Goal: Task Accomplishment & Management: Use online tool/utility

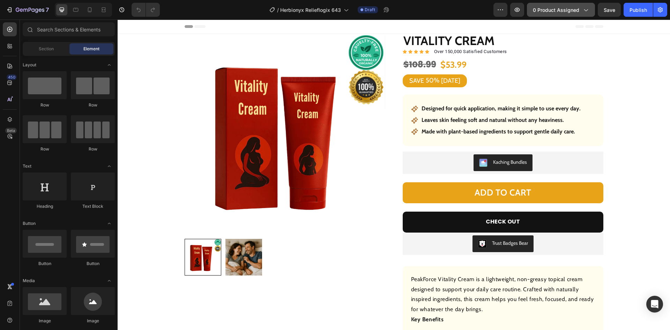
click at [553, 8] on span "0 product assigned" at bounding box center [556, 9] width 46 height 7
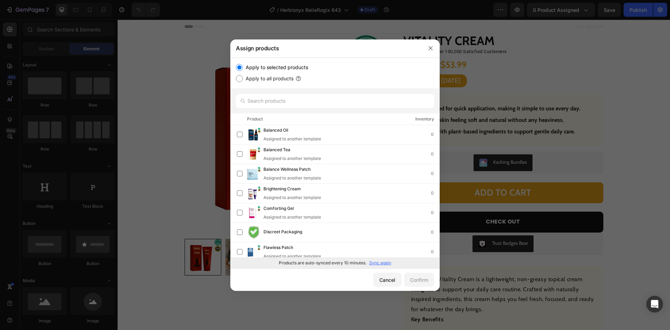
click at [380, 263] on p "Sync again" at bounding box center [380, 262] width 22 height 6
click at [279, 98] on input "text" at bounding box center [335, 101] width 198 height 14
paste input "[MEDICAL_DATA] and Mulberry Tea"
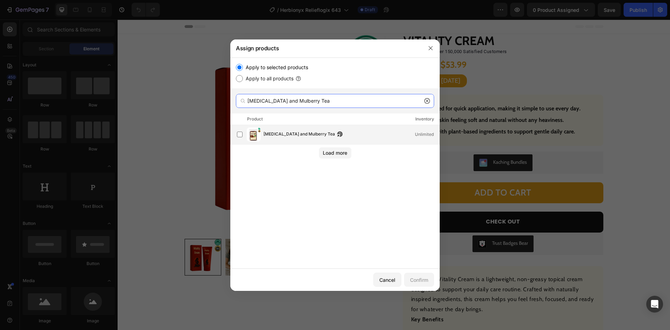
type input "[MEDICAL_DATA] and Mulberry Tea"
click at [293, 134] on span "[MEDICAL_DATA] and Mulberry Tea" at bounding box center [298, 134] width 71 height 8
click at [416, 278] on div "Confirm" at bounding box center [419, 279] width 18 height 7
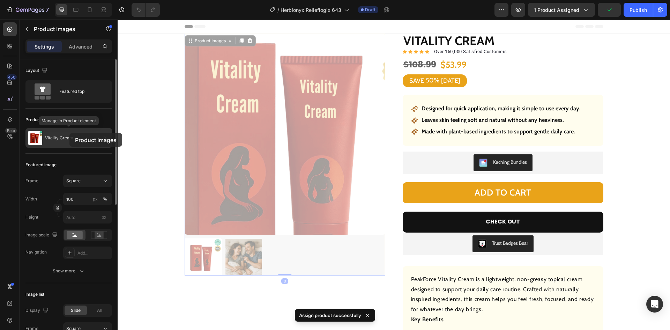
click at [69, 133] on div "Vitality Cream" at bounding box center [68, 138] width 86 height 20
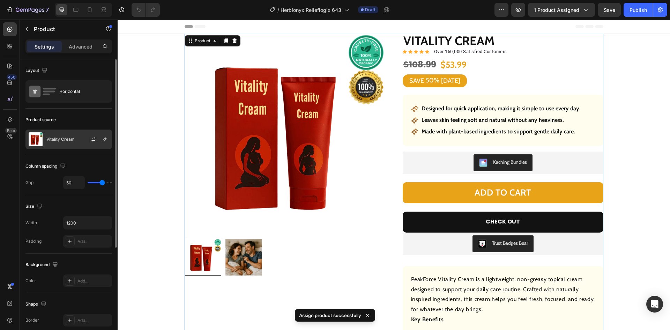
click at [69, 133] on div "Vitality Cream" at bounding box center [68, 139] width 86 height 20
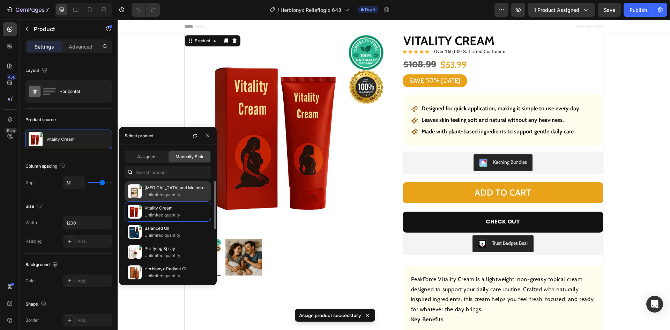
click at [153, 186] on p "[MEDICAL_DATA] and Mulberry Tea" at bounding box center [175, 187] width 63 height 7
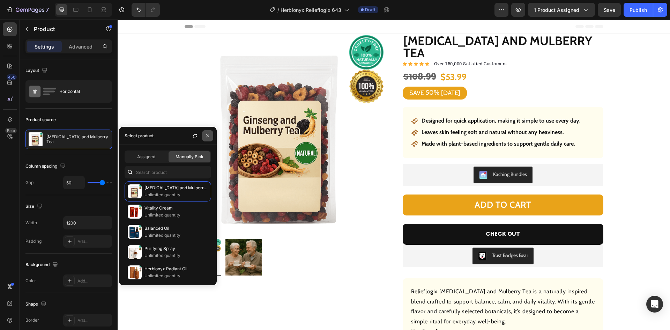
drag, startPoint x: 206, startPoint y: 135, endPoint x: 205, endPoint y: 114, distance: 20.2
click at [206, 135] on icon "button" at bounding box center [208, 136] width 6 height 6
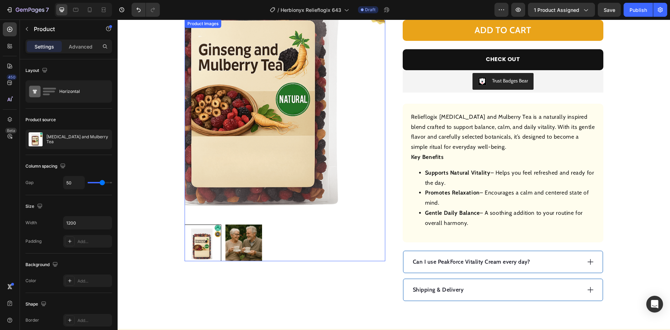
scroll to position [35, 0]
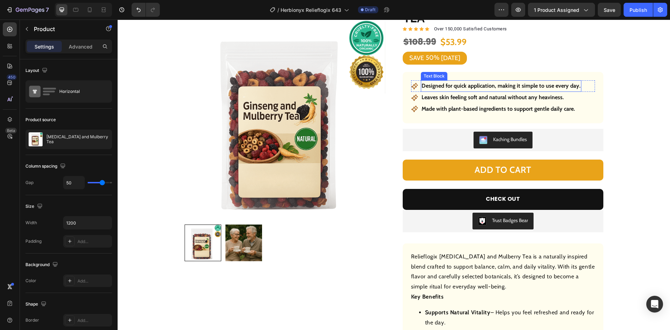
click at [469, 82] on strong "Designed for quick application, making it simple to use every day." at bounding box center [500, 85] width 159 height 7
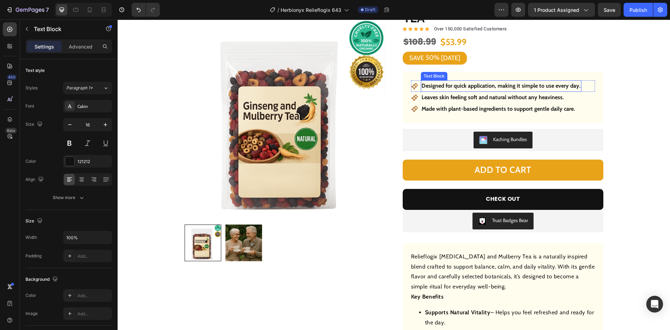
click at [469, 82] on strong "Designed for quick application, making it simple to use every day." at bounding box center [500, 85] width 159 height 7
click at [446, 104] on p "Made with plant-based ingredients to support gentle daily care." at bounding box center [497, 109] width 153 height 10
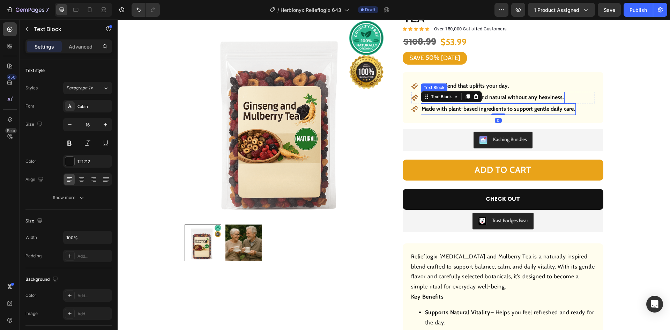
click at [498, 92] on p "Leaves skin feeling soft and natural without any heaviness." at bounding box center [492, 97] width 142 height 10
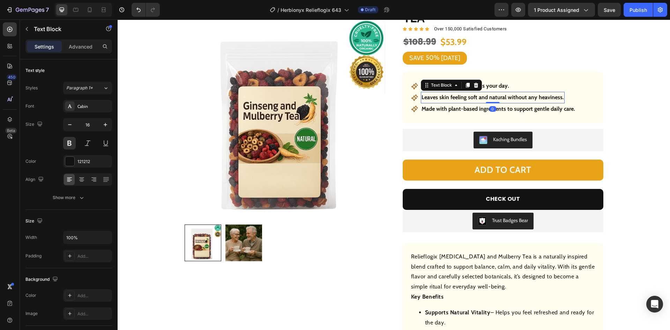
click at [496, 92] on p "Leaves skin feeling soft and natural without any heaviness." at bounding box center [492, 97] width 142 height 10
click at [487, 104] on p "Made with plant-based ingredients to support gentle daily care." at bounding box center [497, 109] width 153 height 10
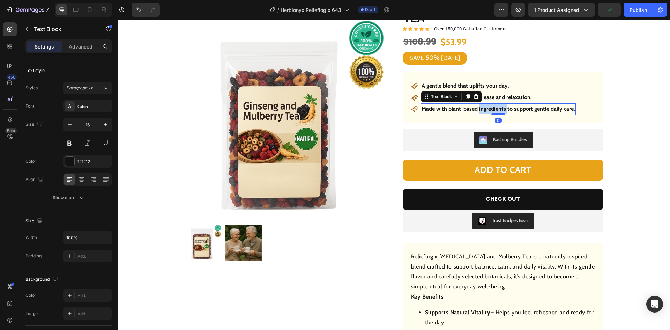
click at [487, 104] on p "Made with plant-based ingredients to support gentle daily care." at bounding box center [497, 109] width 153 height 10
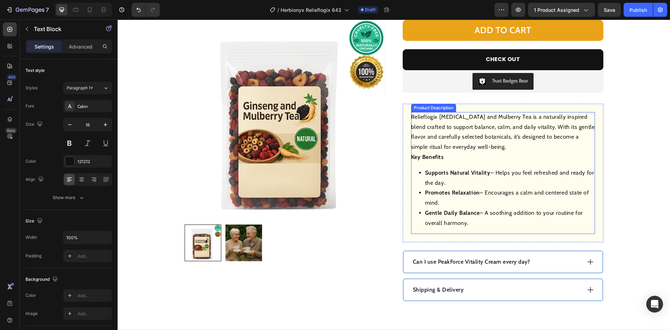
scroll to position [209, 0]
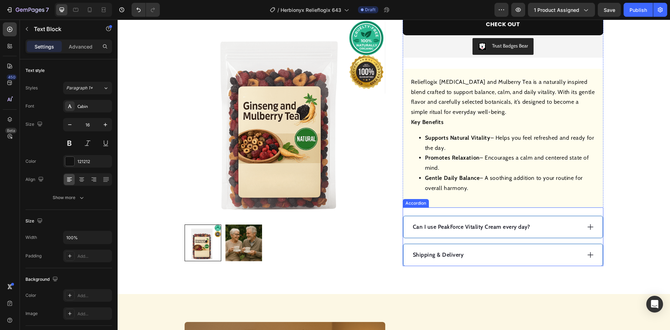
click at [555, 221] on div "Can I use PeakForce Vitality Cream every day?" at bounding box center [496, 226] width 169 height 10
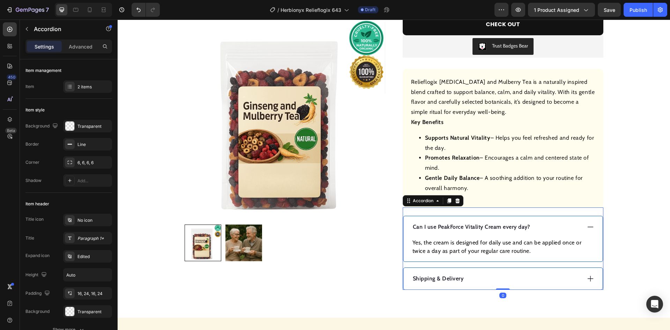
drag, startPoint x: 549, startPoint y: 215, endPoint x: 536, endPoint y: 214, distance: 12.6
click at [549, 221] on div "Can I use PeakForce Vitality Cream every day?" at bounding box center [496, 226] width 169 height 10
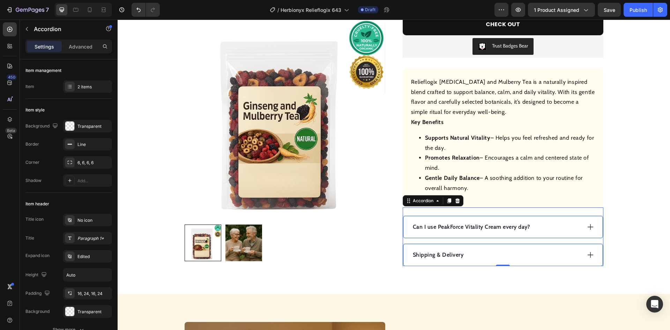
drag, startPoint x: 564, startPoint y: 214, endPoint x: 514, endPoint y: 215, distance: 49.9
click at [563, 221] on div "Can I use PeakForce Vitality Cream every day?" at bounding box center [496, 226] width 169 height 10
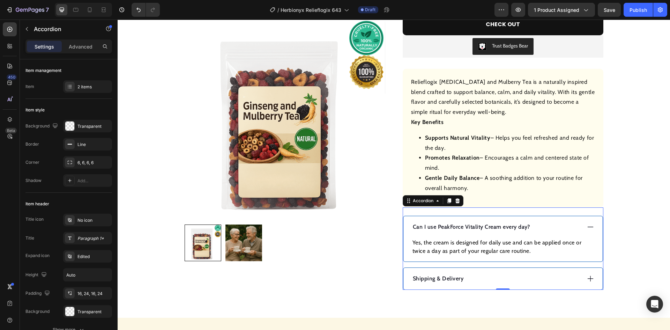
click at [495, 222] on p "Can I use PeakForce Vitality Cream every day?" at bounding box center [471, 226] width 117 height 8
click at [494, 222] on p "Can I use PeakForce Vitality Cream every day?" at bounding box center [471, 226] width 117 height 8
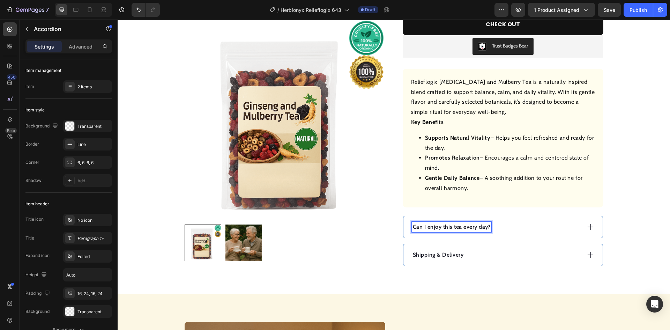
click at [524, 221] on div "Can I enjoy this tea every day?" at bounding box center [496, 226] width 169 height 10
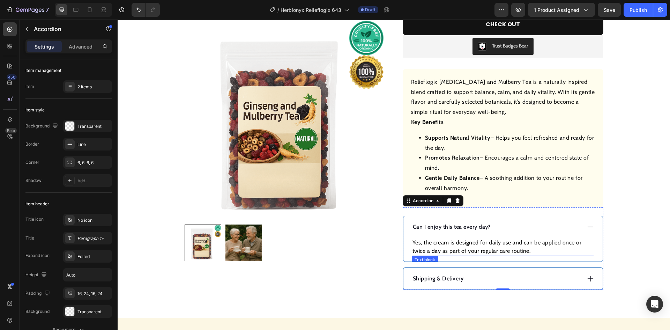
click at [468, 238] on p "Yes, the cream is designed for daily use and can be applied once or twice a day…" at bounding box center [502, 246] width 181 height 17
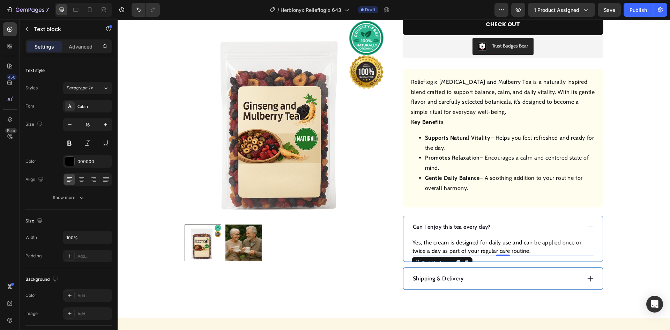
click at [468, 238] on p "Yes, the cream is designed for daily use and can be applied once or twice a day…" at bounding box center [502, 246] width 181 height 17
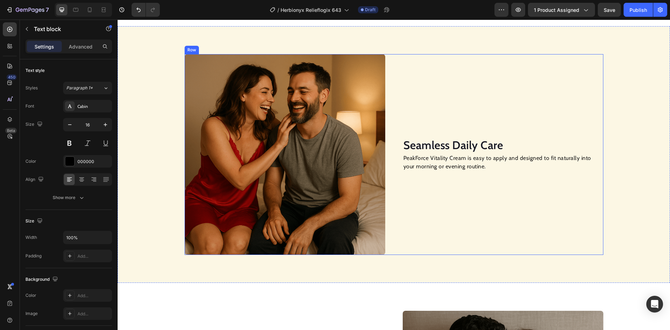
scroll to position [523, 0]
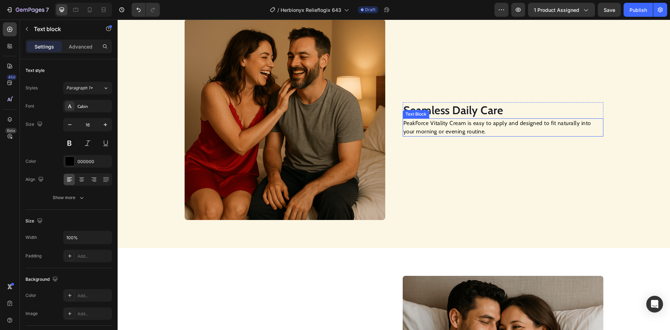
click at [442, 98] on div "Seamless Daily Care Heading PeakForce Vitality Cream is easy to apply and desig…" at bounding box center [502, 119] width 201 height 201
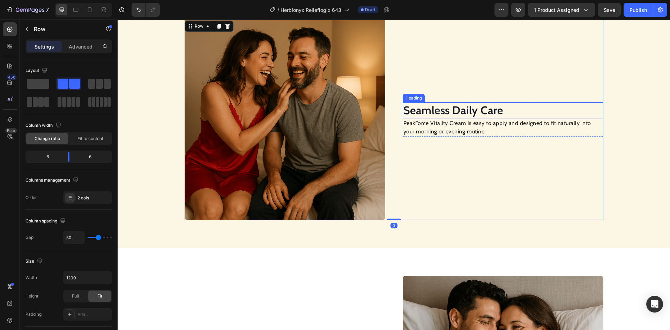
click at [427, 112] on h2 "Seamless Daily Care" at bounding box center [502, 110] width 201 height 16
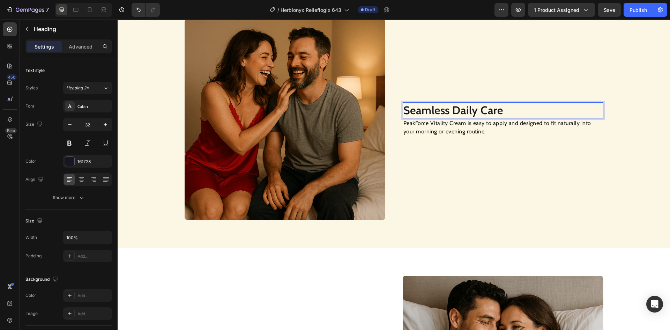
click at [427, 112] on h2 "Seamless Daily Care" at bounding box center [502, 110] width 201 height 16
click at [426, 128] on p "PeakForce Vitality Cream is easy to apply and designed to fit naturally into yo…" at bounding box center [502, 127] width 199 height 17
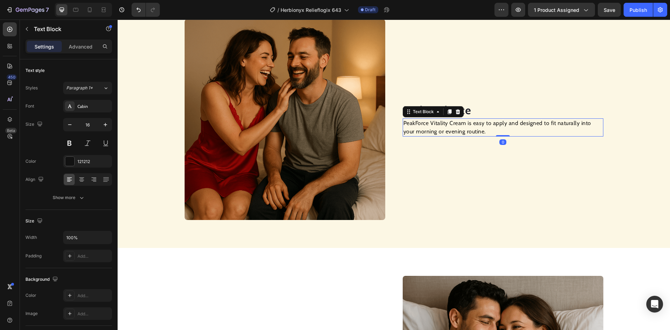
click at [426, 128] on p "PeakForce Vitality Cream is easy to apply and designed to fit naturally into yo…" at bounding box center [502, 127] width 199 height 17
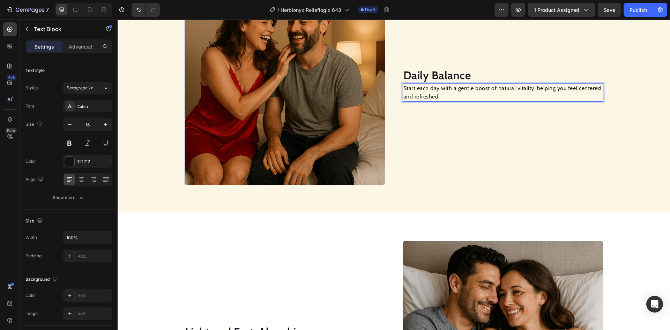
scroll to position [628, 0]
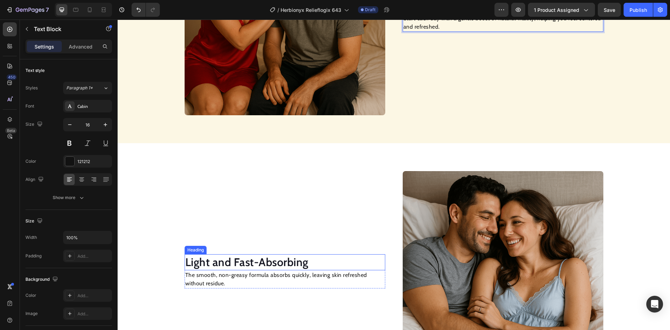
click at [246, 263] on h2 "Light and Fast-Absorbing" at bounding box center [284, 262] width 201 height 16
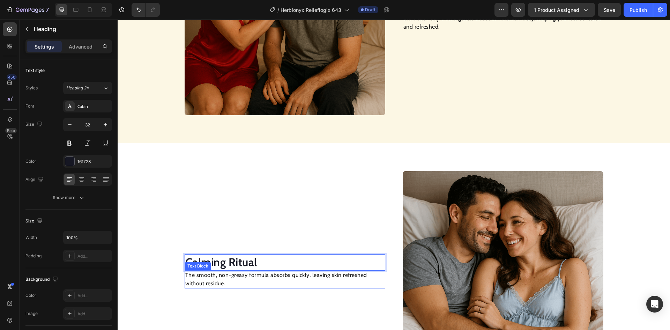
click at [218, 280] on p "The smooth, non-greasy formula absorbs quickly, leaving skin refreshed without …" at bounding box center [284, 279] width 199 height 17
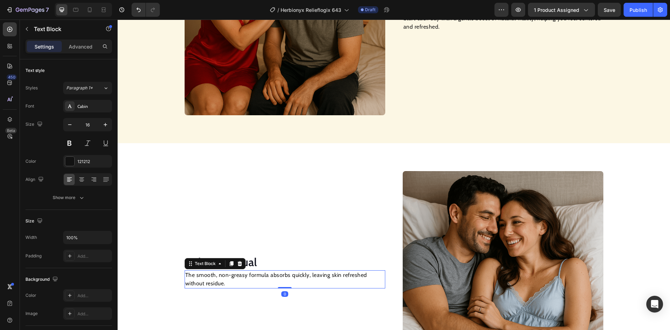
click at [218, 280] on p "The smooth, non-greasy formula absorbs quickly, leaving skin refreshed without …" at bounding box center [284, 279] width 199 height 17
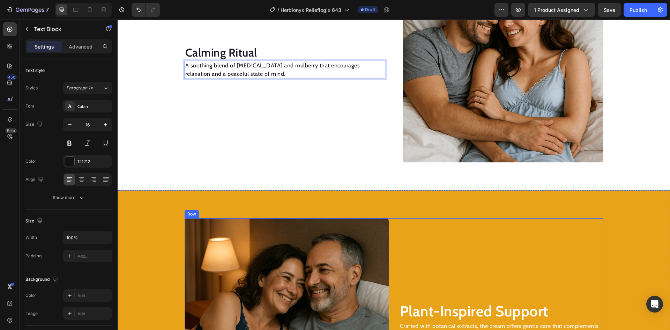
scroll to position [942, 0]
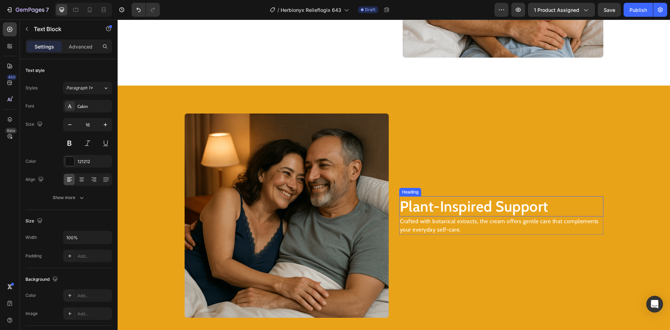
click at [453, 205] on h2 "Plant-Inspired Support" at bounding box center [501, 206] width 204 height 21
click at [454, 205] on h2 "Plant-Inspired Support" at bounding box center [501, 206] width 204 height 21
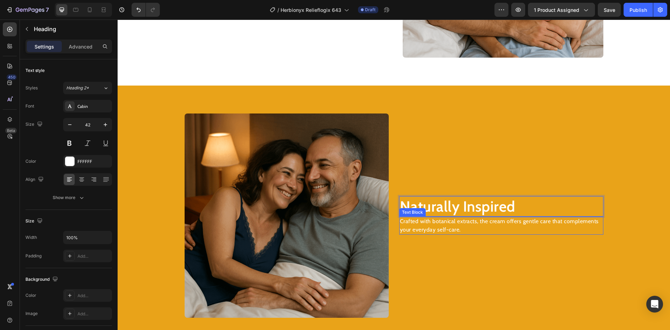
click at [438, 229] on p "Crafted with botanical extracts, the cream offers gentle care that complements …" at bounding box center [501, 225] width 203 height 17
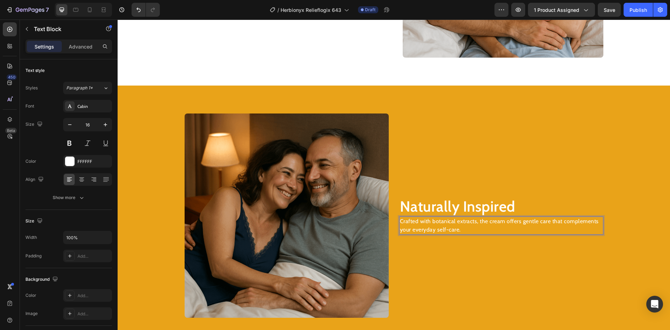
click at [437, 229] on p "Crafted with botanical extracts, the cream offers gentle care that complements …" at bounding box center [501, 225] width 203 height 17
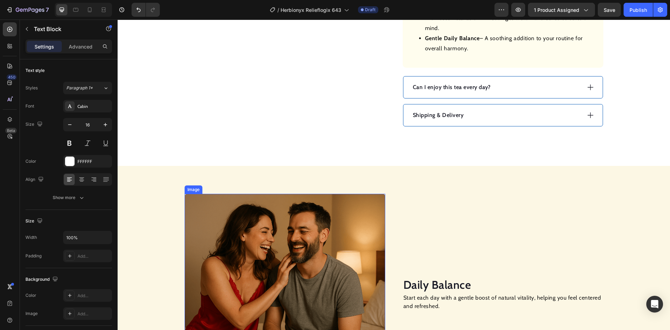
scroll to position [453, 0]
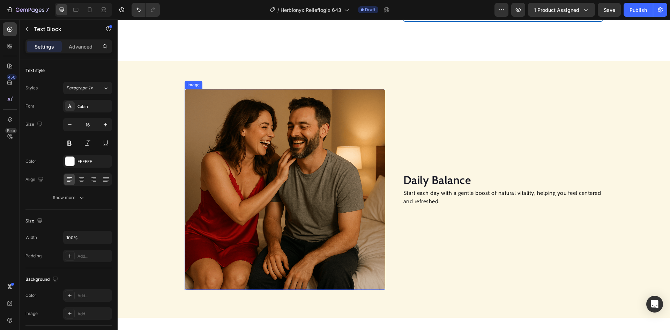
drag, startPoint x: 245, startPoint y: 161, endPoint x: 214, endPoint y: 163, distance: 30.7
click at [242, 160] on img at bounding box center [284, 189] width 201 height 201
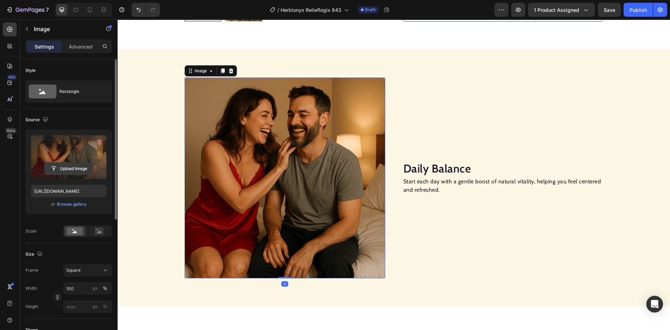
click at [61, 168] on input "file" at bounding box center [69, 169] width 48 height 12
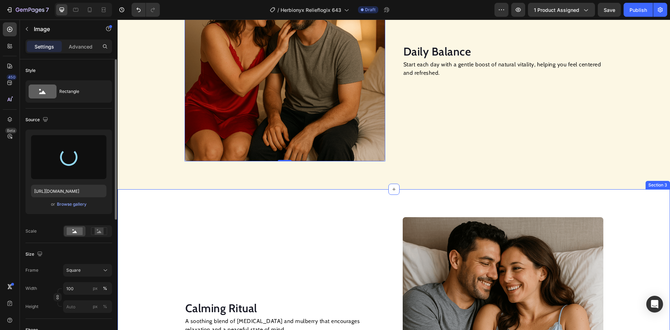
scroll to position [593, 0]
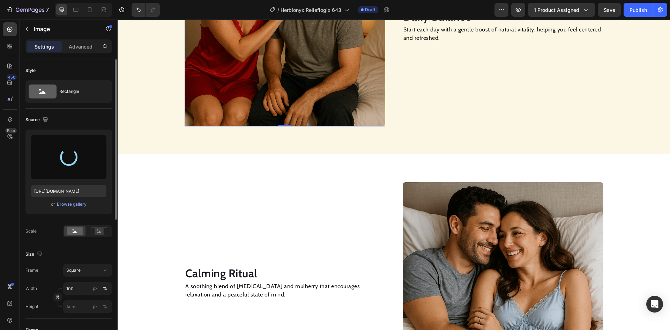
type input "[URL][DOMAIN_NAME]"
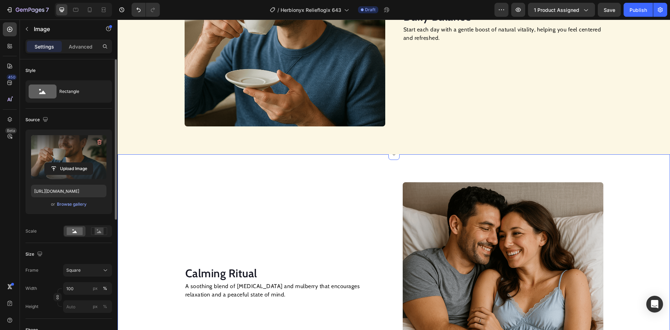
click at [477, 238] on img at bounding box center [502, 282] width 201 height 201
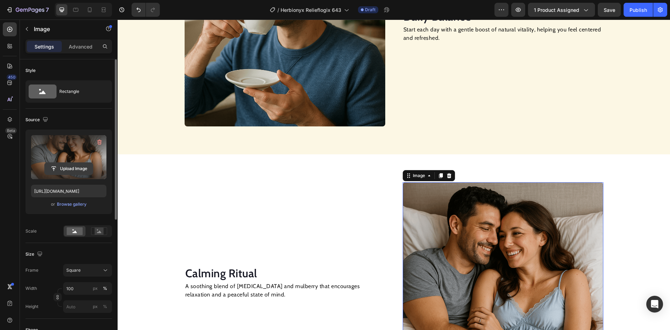
click at [67, 169] on input "file" at bounding box center [69, 169] width 48 height 12
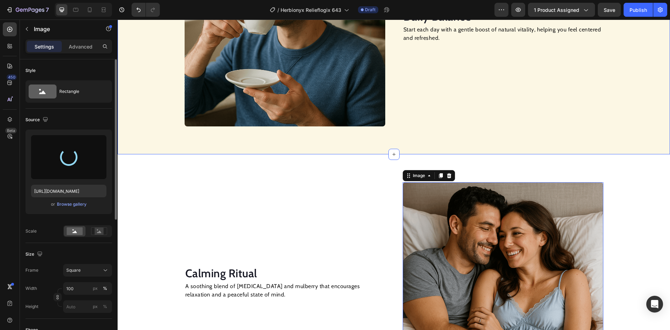
type input "[URL][DOMAIN_NAME]"
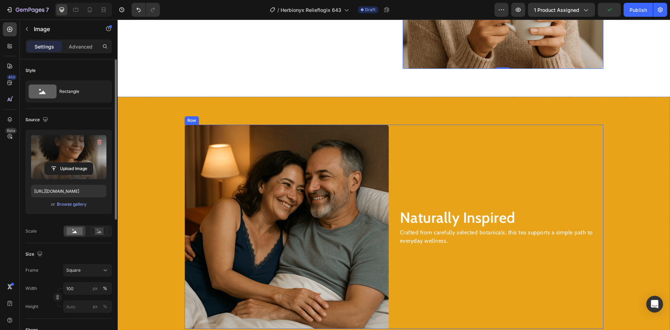
scroll to position [976, 0]
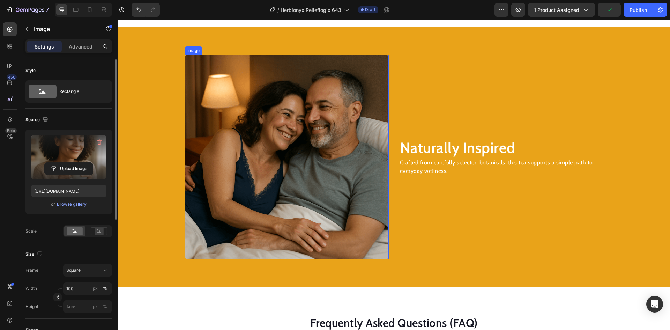
click at [295, 170] on img at bounding box center [286, 157] width 204 height 204
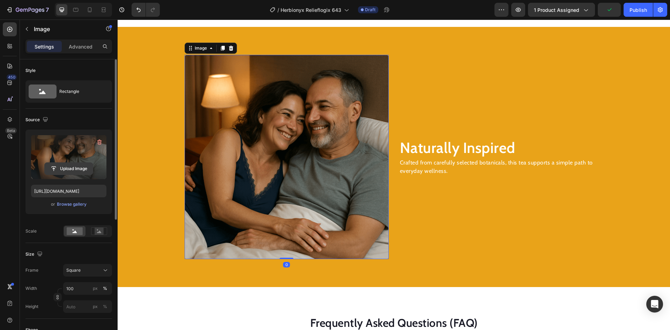
click at [74, 169] on input "file" at bounding box center [69, 169] width 48 height 12
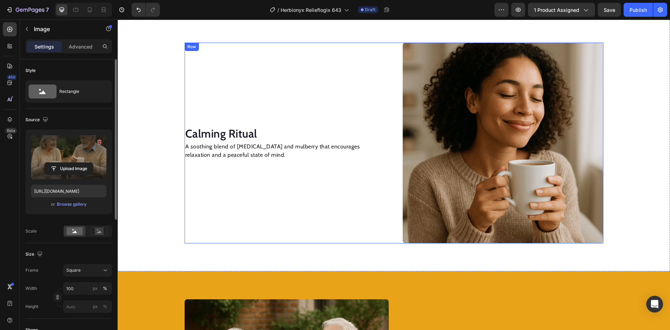
scroll to position [697, 0]
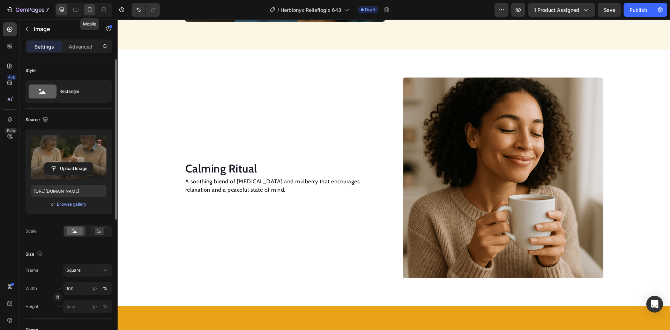
click at [89, 10] on icon at bounding box center [89, 9] width 7 height 7
type input "[URL][DOMAIN_NAME]"
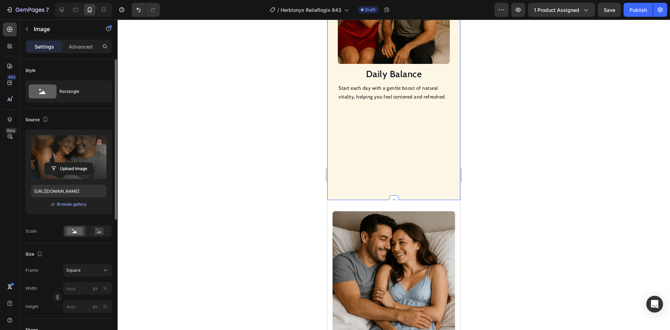
scroll to position [477, 0]
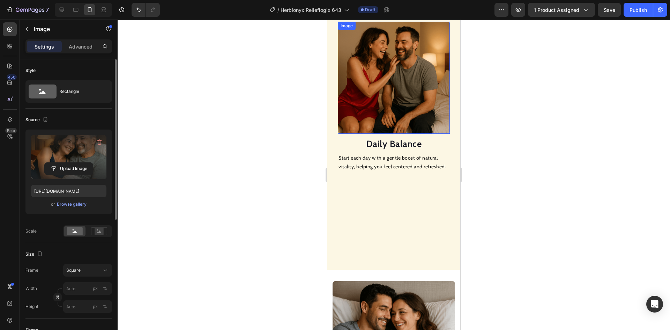
click at [380, 96] on img at bounding box center [394, 78] width 112 height 112
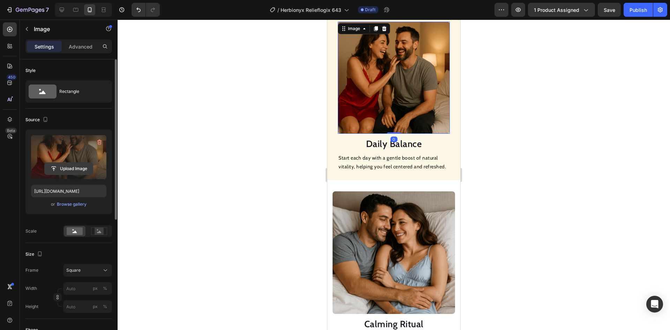
click at [73, 170] on input "file" at bounding box center [69, 169] width 48 height 12
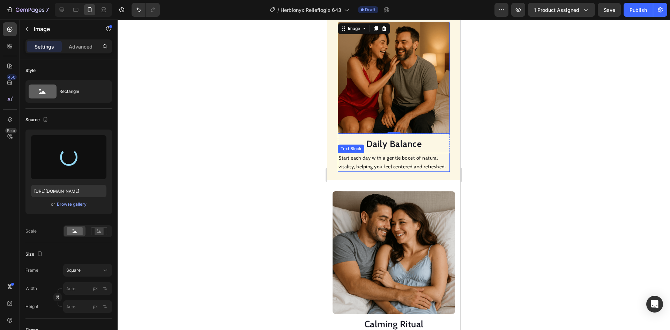
type input "[URL][DOMAIN_NAME]"
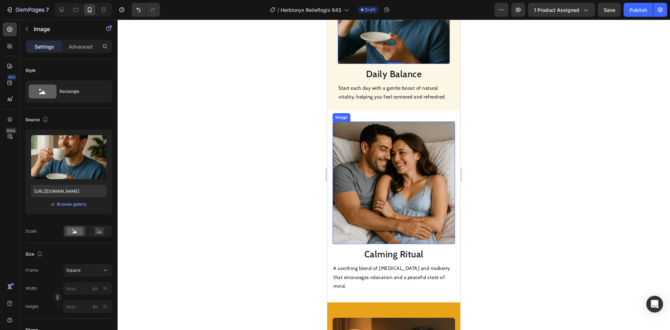
scroll to position [582, 0]
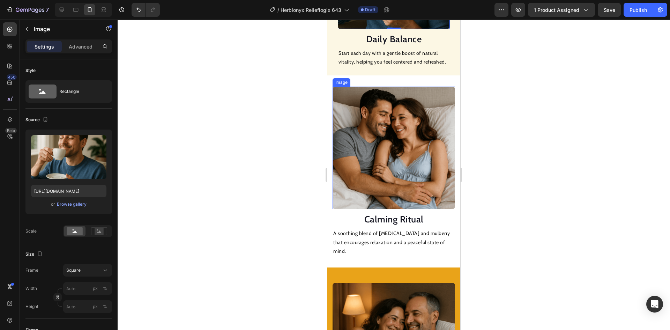
click at [399, 154] on img at bounding box center [393, 147] width 122 height 122
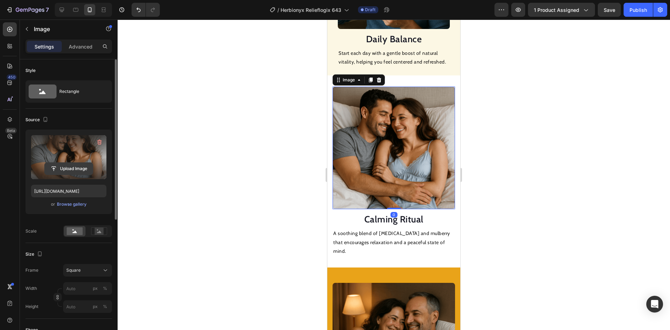
click at [64, 169] on input "file" at bounding box center [69, 169] width 48 height 12
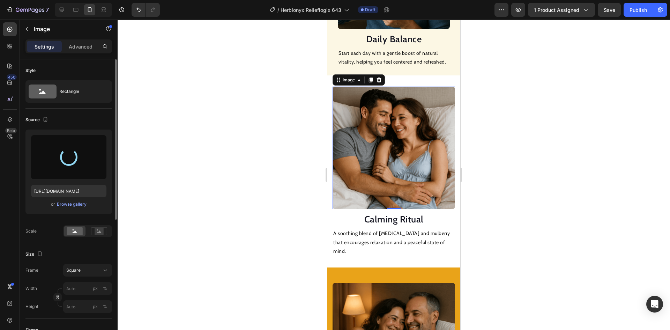
type input "[URL][DOMAIN_NAME]"
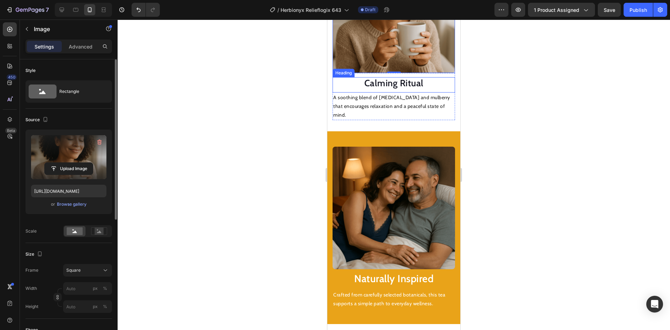
scroll to position [756, 0]
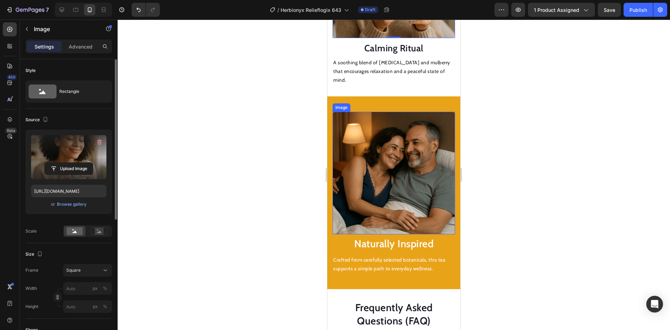
click at [386, 163] on img at bounding box center [393, 173] width 122 height 122
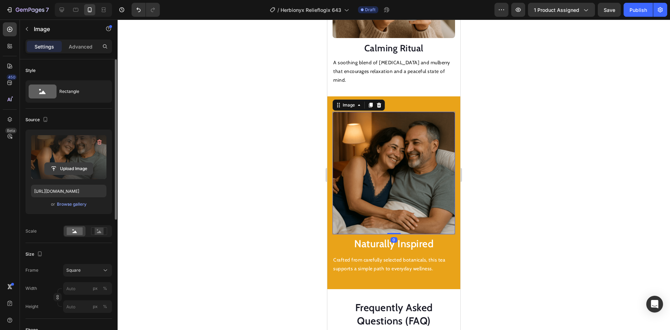
click at [74, 170] on input "file" at bounding box center [69, 169] width 48 height 12
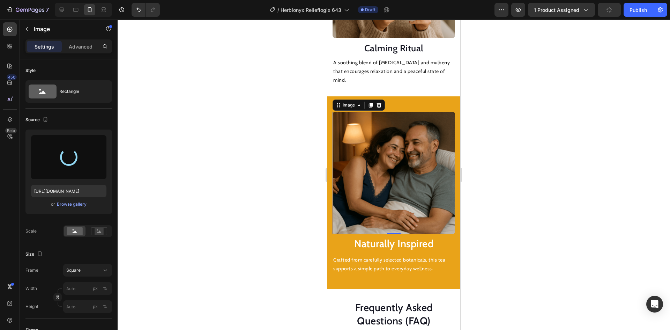
type input "[URL][DOMAIN_NAME]"
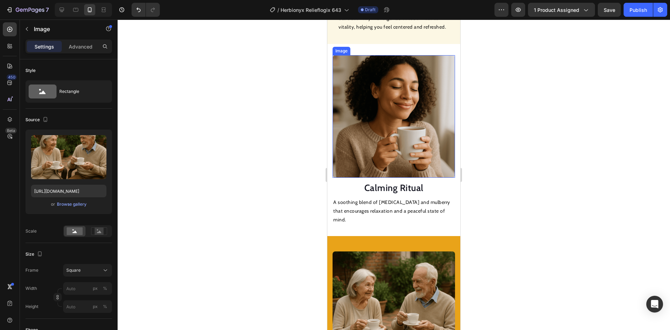
scroll to position [512, 0]
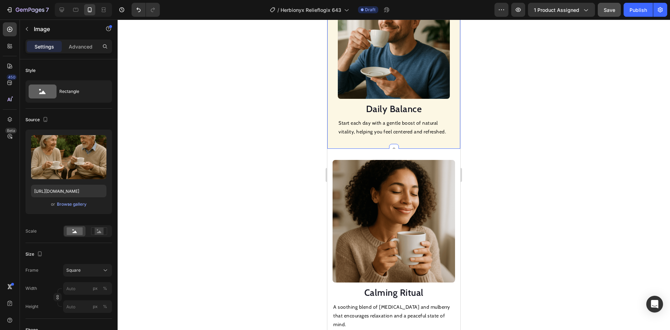
drag, startPoint x: 632, startPoint y: 9, endPoint x: 619, endPoint y: 9, distance: 12.2
click at [632, 9] on div "Publish" at bounding box center [637, 9] width 17 height 7
